Goal: Transaction & Acquisition: Purchase product/service

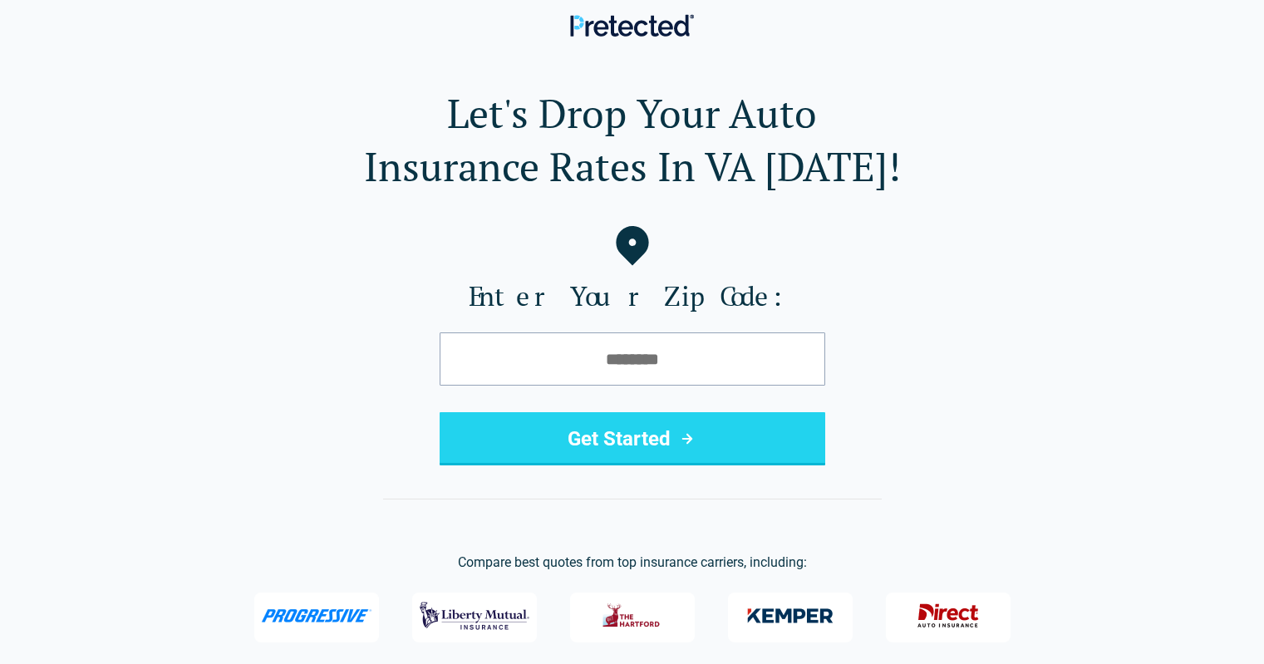
click at [701, 351] on input "tel" at bounding box center [633, 358] width 386 height 53
type input "*****"
click at [440, 412] on button "Get Started" at bounding box center [633, 438] width 386 height 53
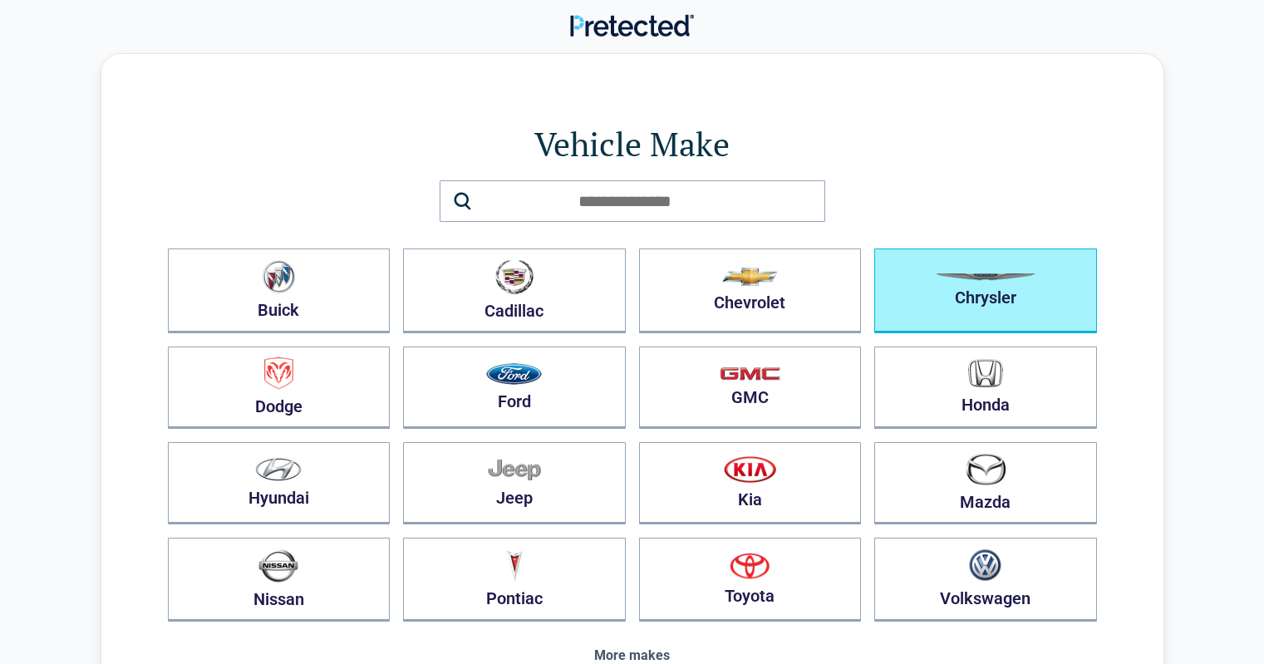
click at [970, 283] on button "Chrysler" at bounding box center [985, 290] width 223 height 85
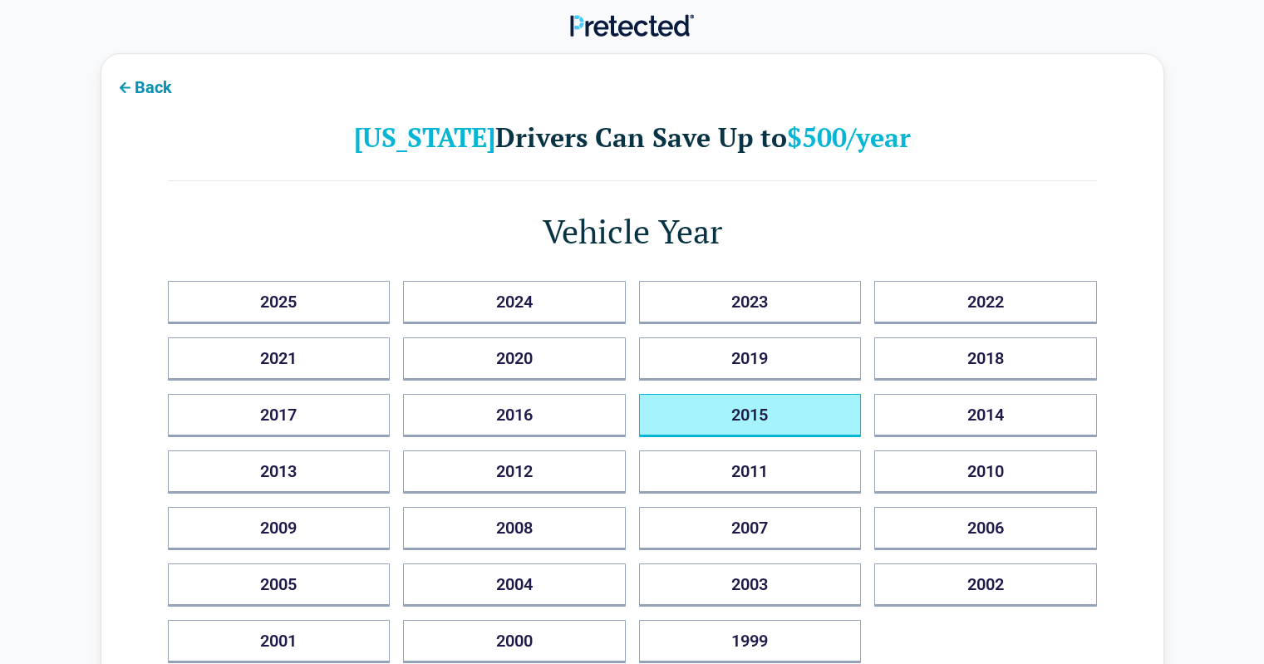
click at [736, 406] on button "2015" at bounding box center [750, 415] width 223 height 43
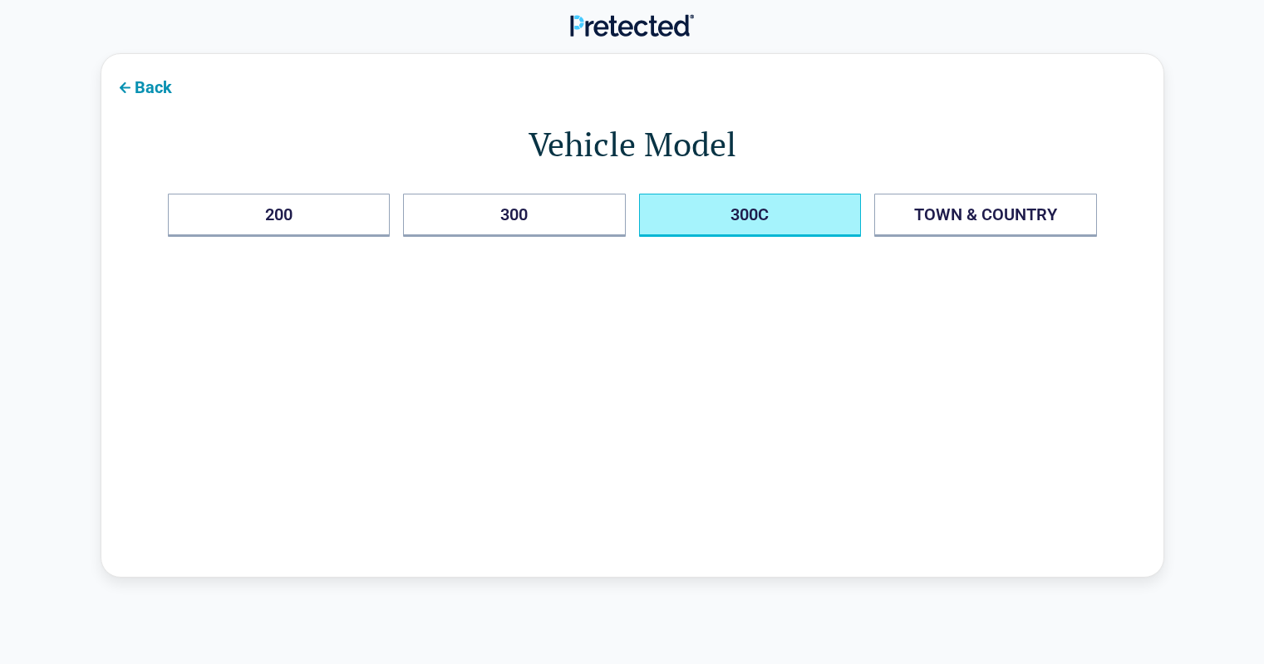
click at [764, 222] on button "300C" at bounding box center [750, 215] width 223 height 43
